Goal: Task Accomplishment & Management: Use online tool/utility

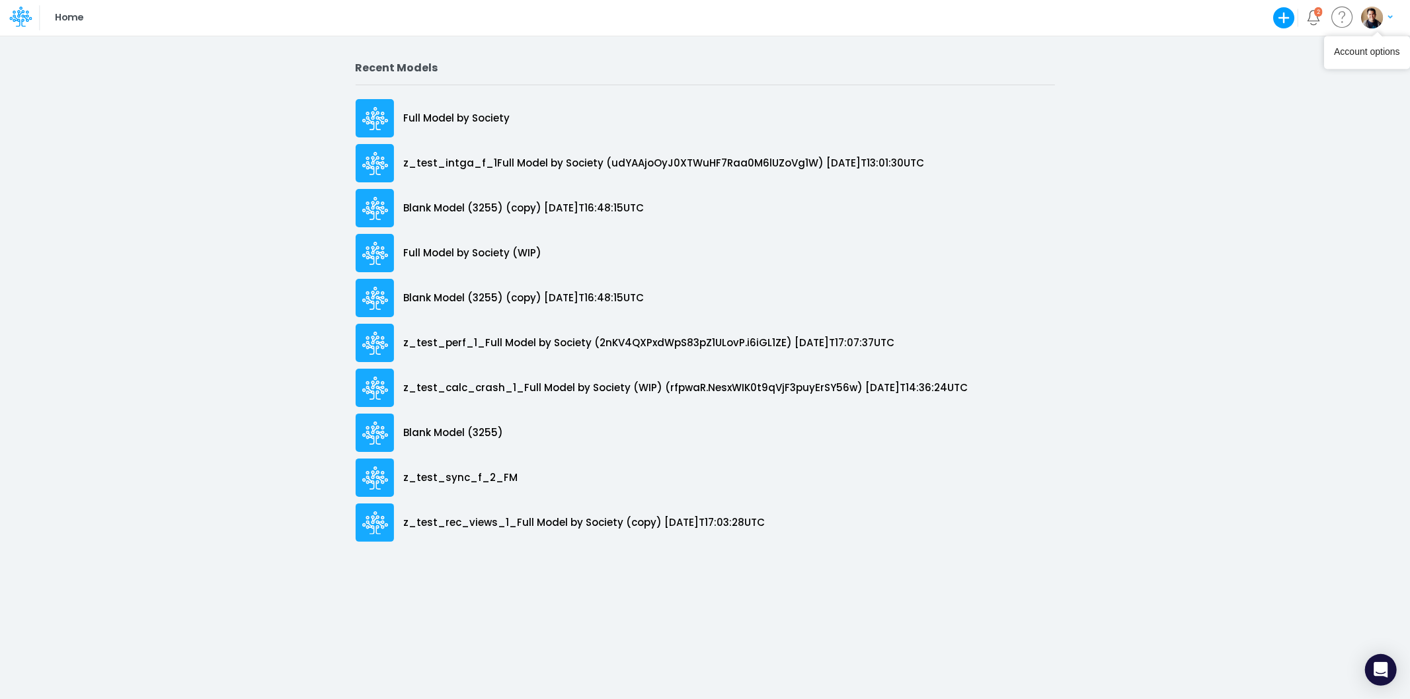
click at [1376, 19] on img "button" at bounding box center [1372, 18] width 22 height 22
click at [1310, 79] on button "Log out" at bounding box center [1322, 77] width 141 height 20
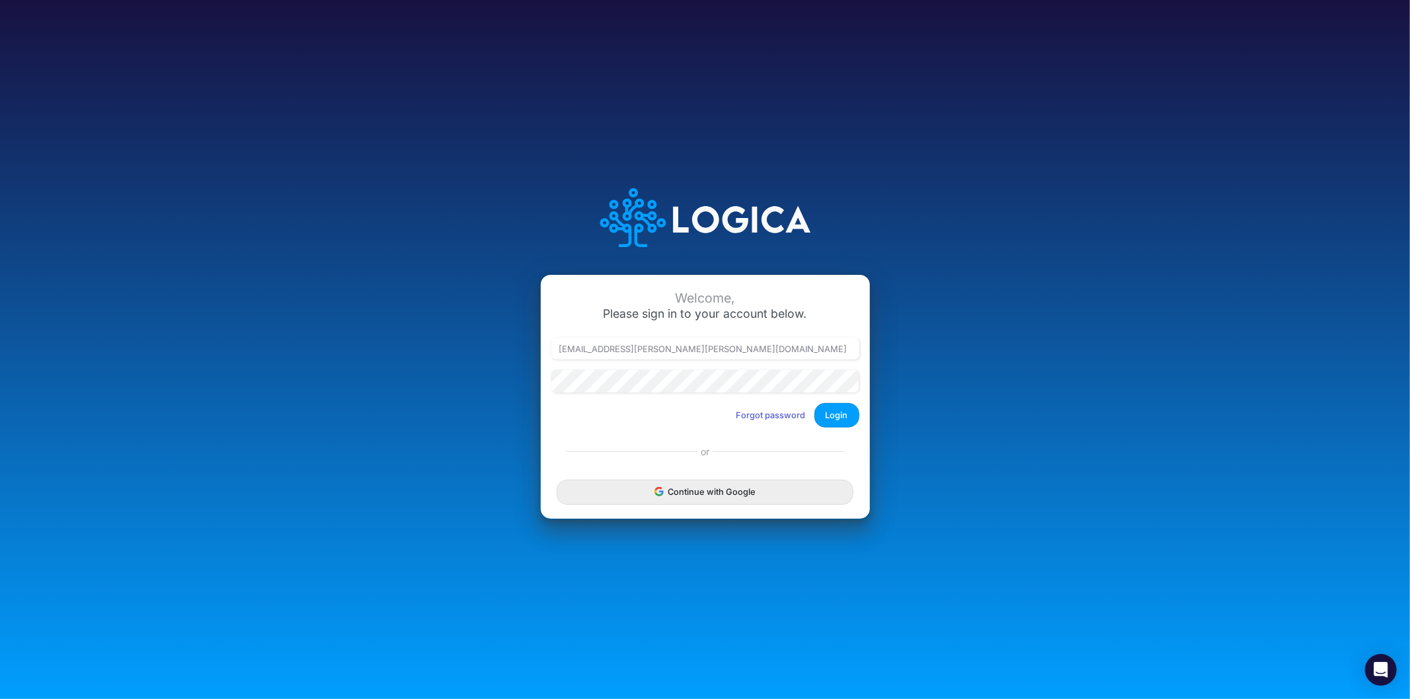
type input "[EMAIL_ADDRESS][PERSON_NAME][PERSON_NAME][DOMAIN_NAME]"
click at [850, 414] on button "Login" at bounding box center [836, 415] width 45 height 24
